Goal: Information Seeking & Learning: Check status

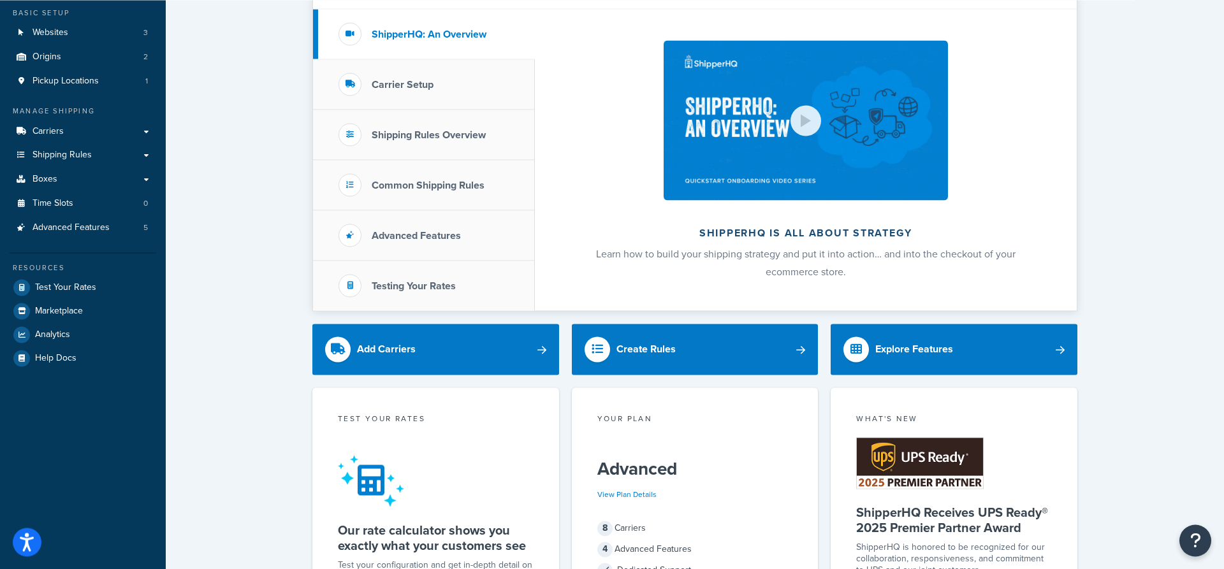
scroll to position [130, 0]
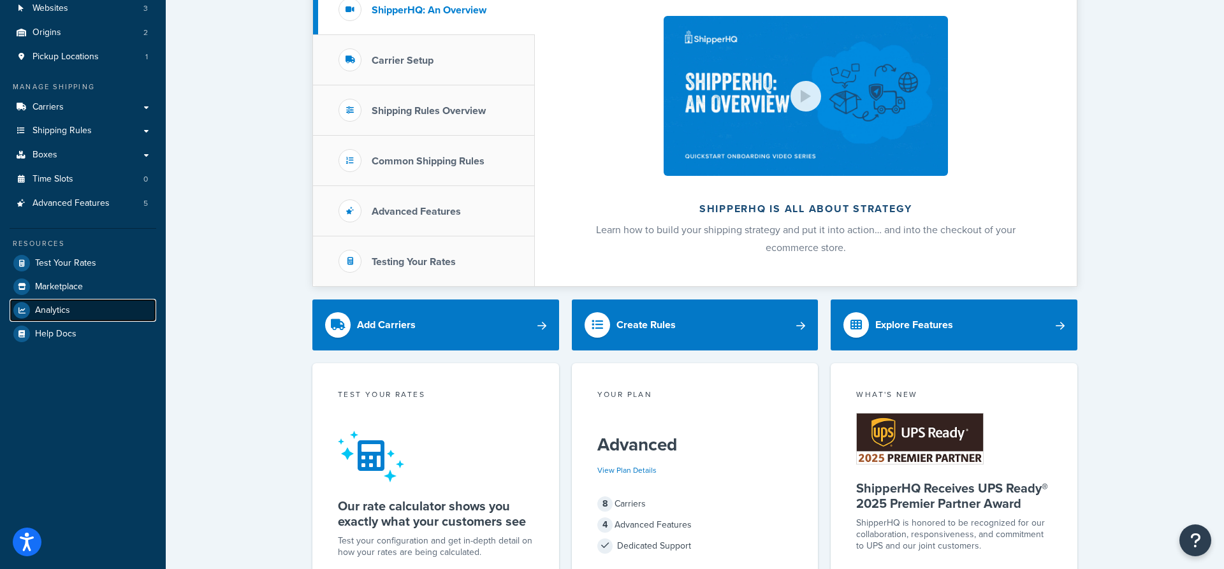
click at [41, 314] on span "Analytics" at bounding box center [52, 310] width 35 height 11
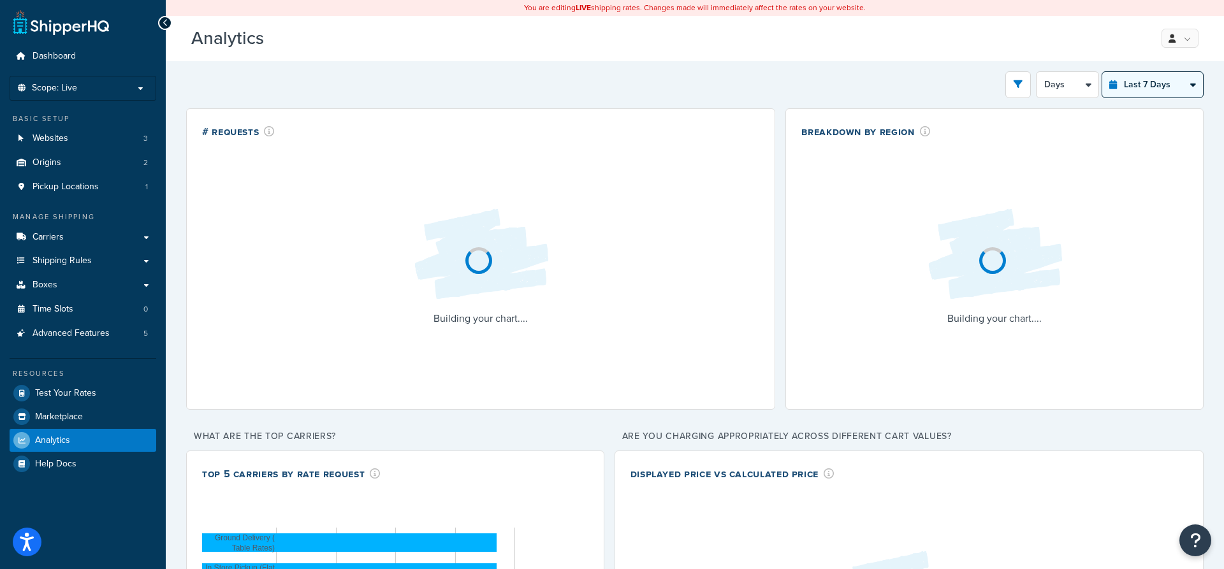
click at [1102, 72] on select "Last 24 Hours Last 7 Days Last 30 Days Last 3 Months Last 6 Months Last 12 Mont…" at bounding box center [1152, 84] width 101 height 25
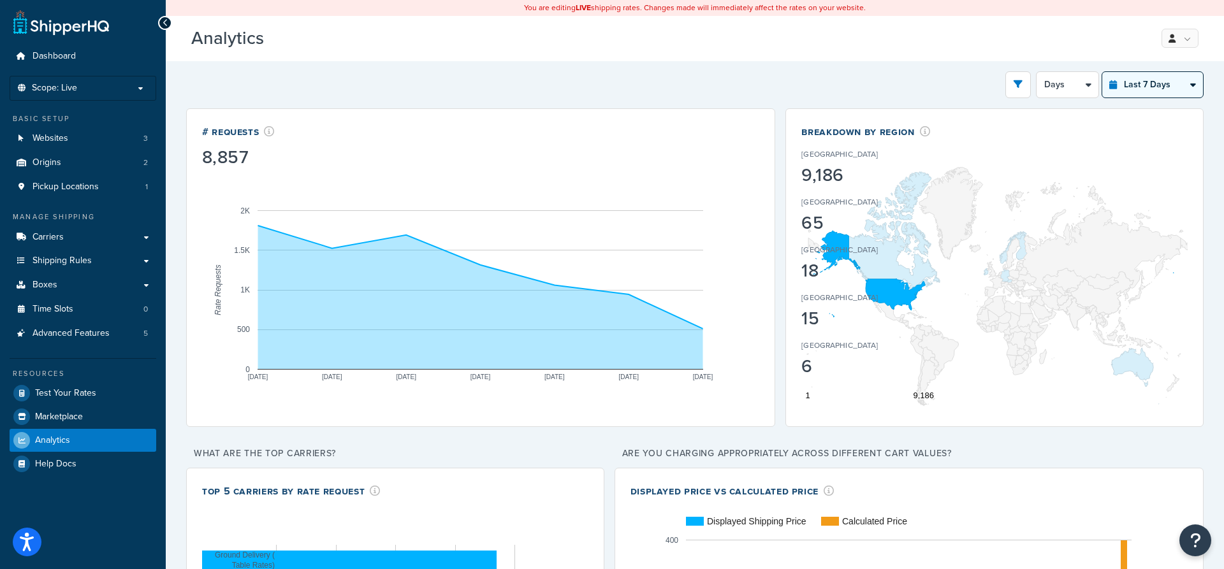
select select "last_30_days"
click option "Last 30 Days" at bounding box center [0, 0] width 0 height 0
select select "5d"
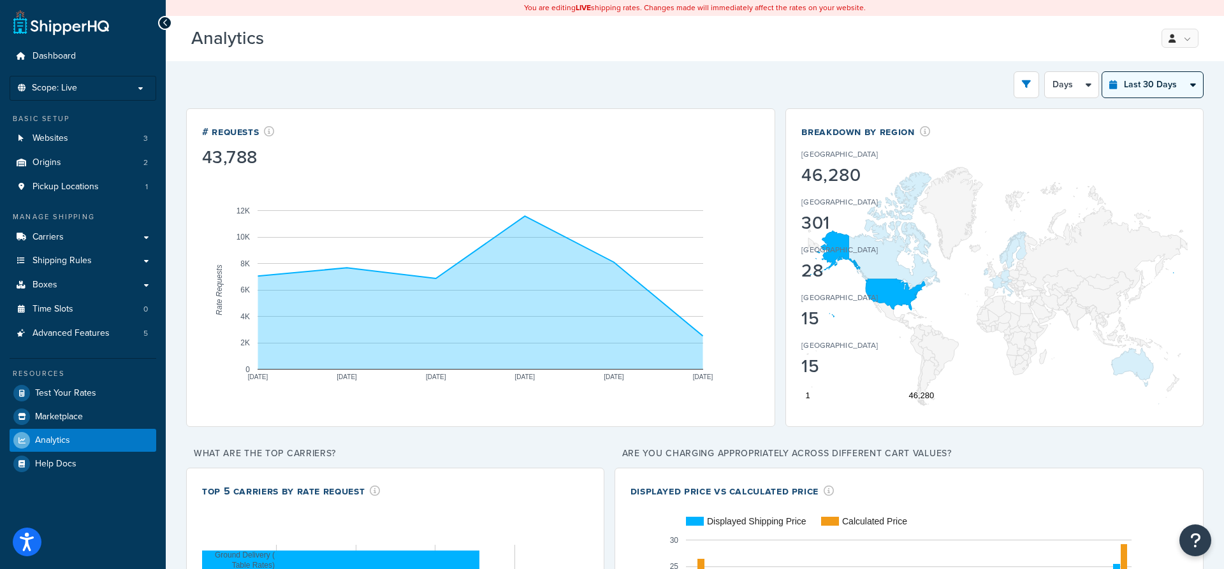
click at [1102, 72] on select "Last 24 Hours Last 7 Days Last 30 Days Last 3 Months Last 6 Months Last 12 Mont…" at bounding box center [1152, 84] width 101 height 25
drag, startPoint x: 1144, startPoint y: 85, endPoint x: 1072, endPoint y: 83, distance: 72.1
click at [1045, 72] on select "Days Weeks" at bounding box center [1072, 84] width 54 height 25
click at [1102, 72] on select "Last 24 Hours Last 7 Days Last 30 Days Last 3 Months Last 6 Months Last 12 Mont…" at bounding box center [1152, 84] width 101 height 25
select select "last_6_months"
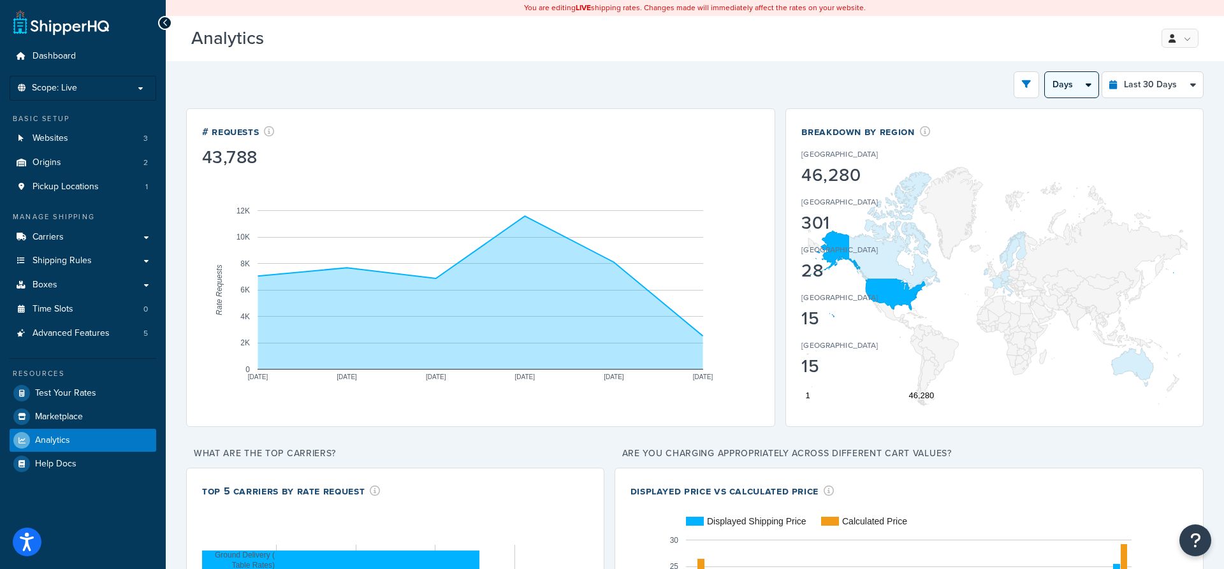
click option "Last 6 Months" at bounding box center [0, 0] width 0 height 0
select select "1w"
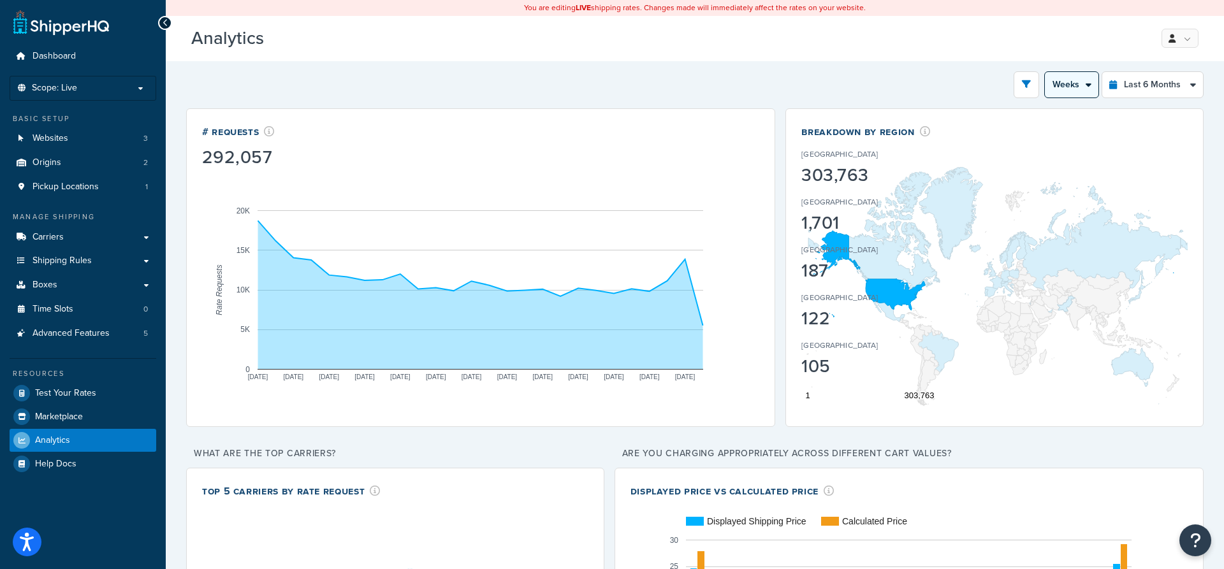
click at [1045, 72] on select "Month Weeks" at bounding box center [1072, 84] width 54 height 25
click option "Weeks" at bounding box center [0, 0] width 0 height 0
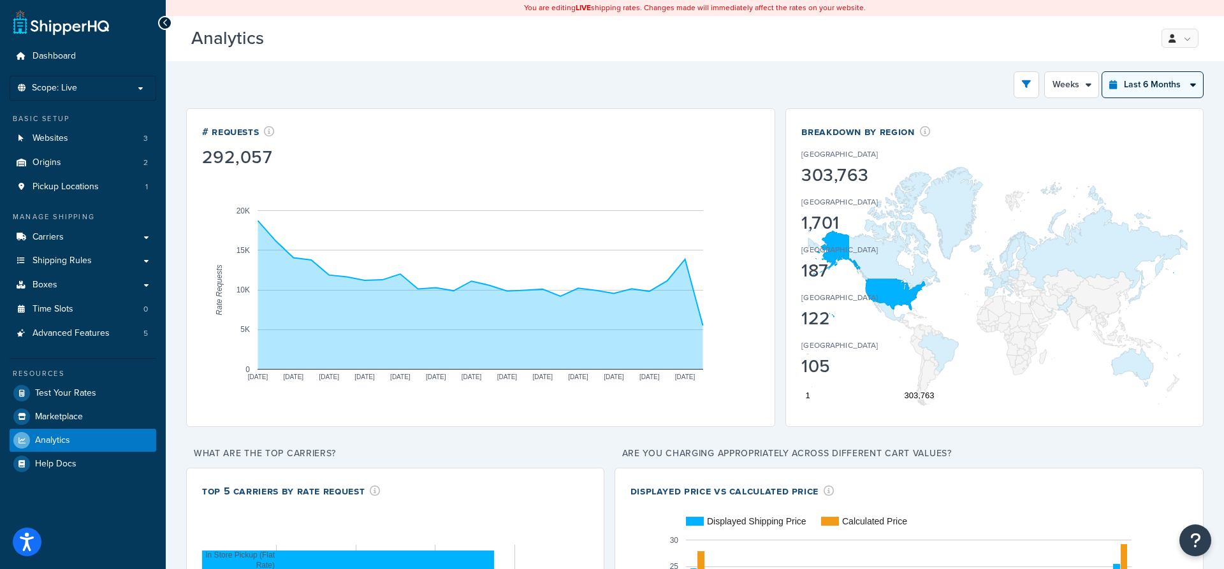
click at [1102, 72] on select "Last 24 Hours Last 7 Days Last 30 Days Last 3 Months Last 6 Months Last 12 Mont…" at bounding box center [1152, 84] width 101 height 25
select select "last_30_days"
click option "Last 30 Days" at bounding box center [0, 0] width 0 height 0
select select "5d"
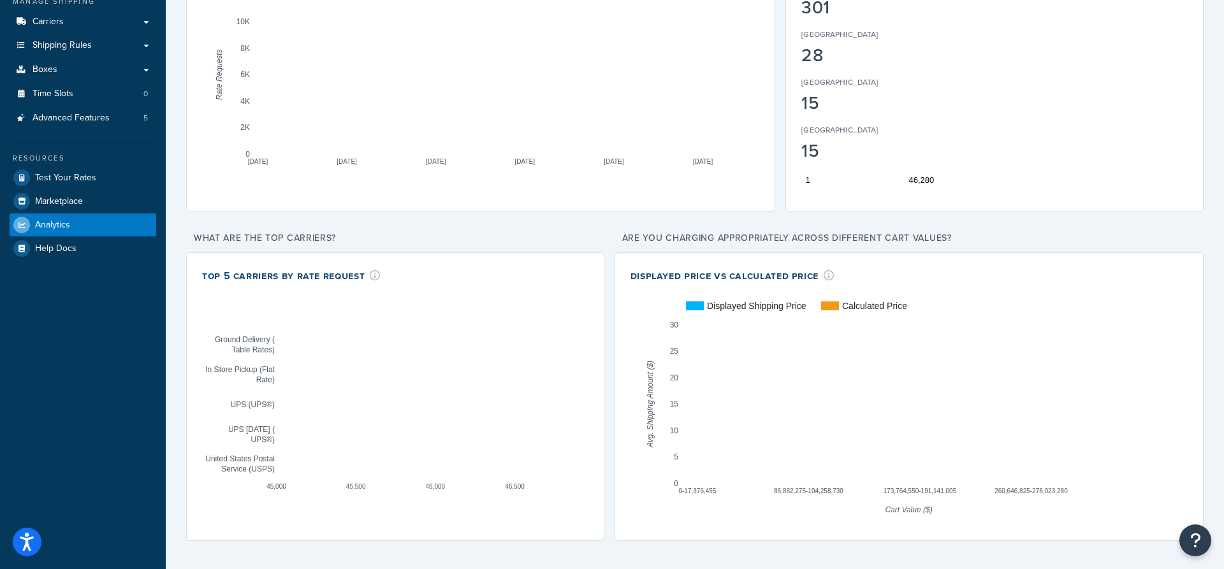
scroll to position [215, 0]
